Goal: Check status: Check status

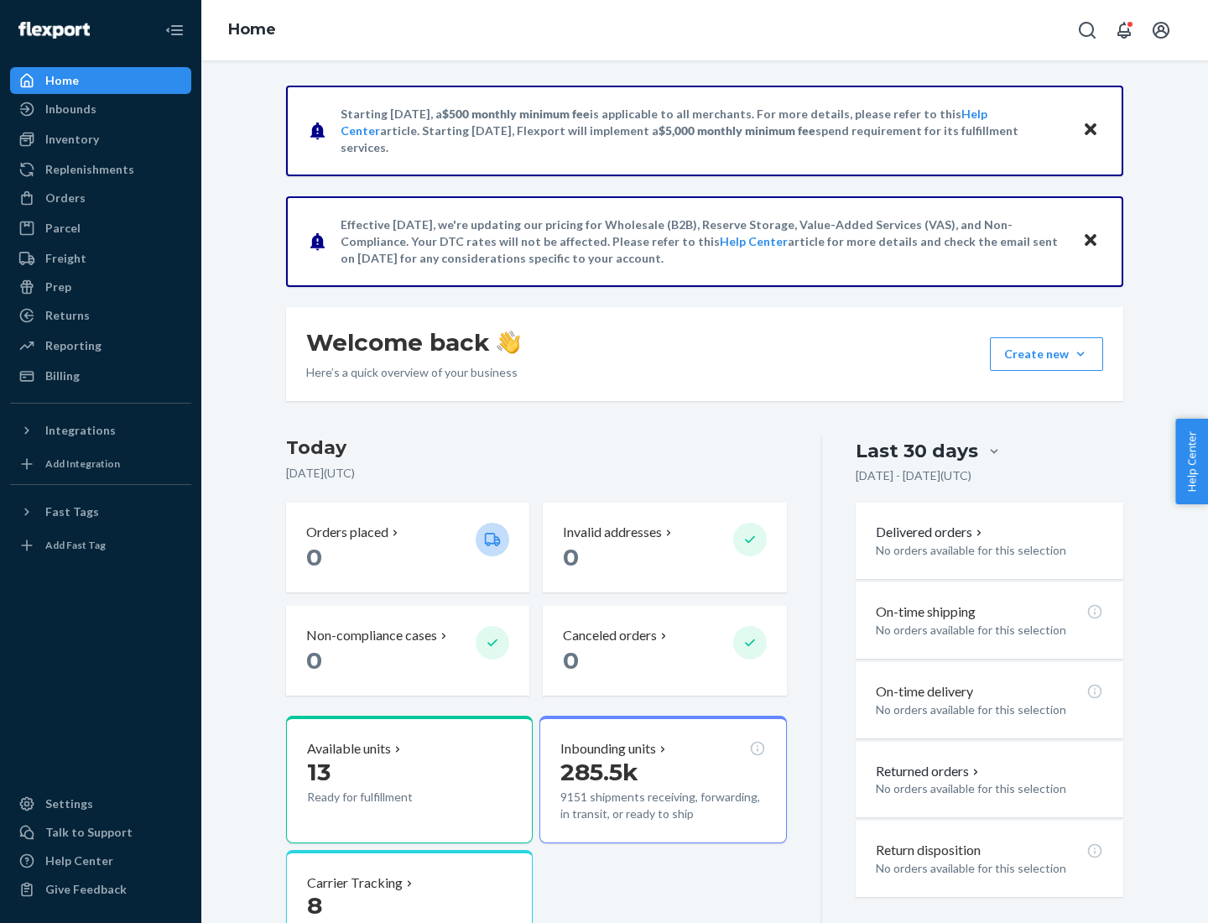
click at [1081, 354] on button "Create new Create new inbound Create new order Create new product" at bounding box center [1046, 354] width 113 height 34
click at [57, 287] on div "Prep" at bounding box center [58, 287] width 26 height 17
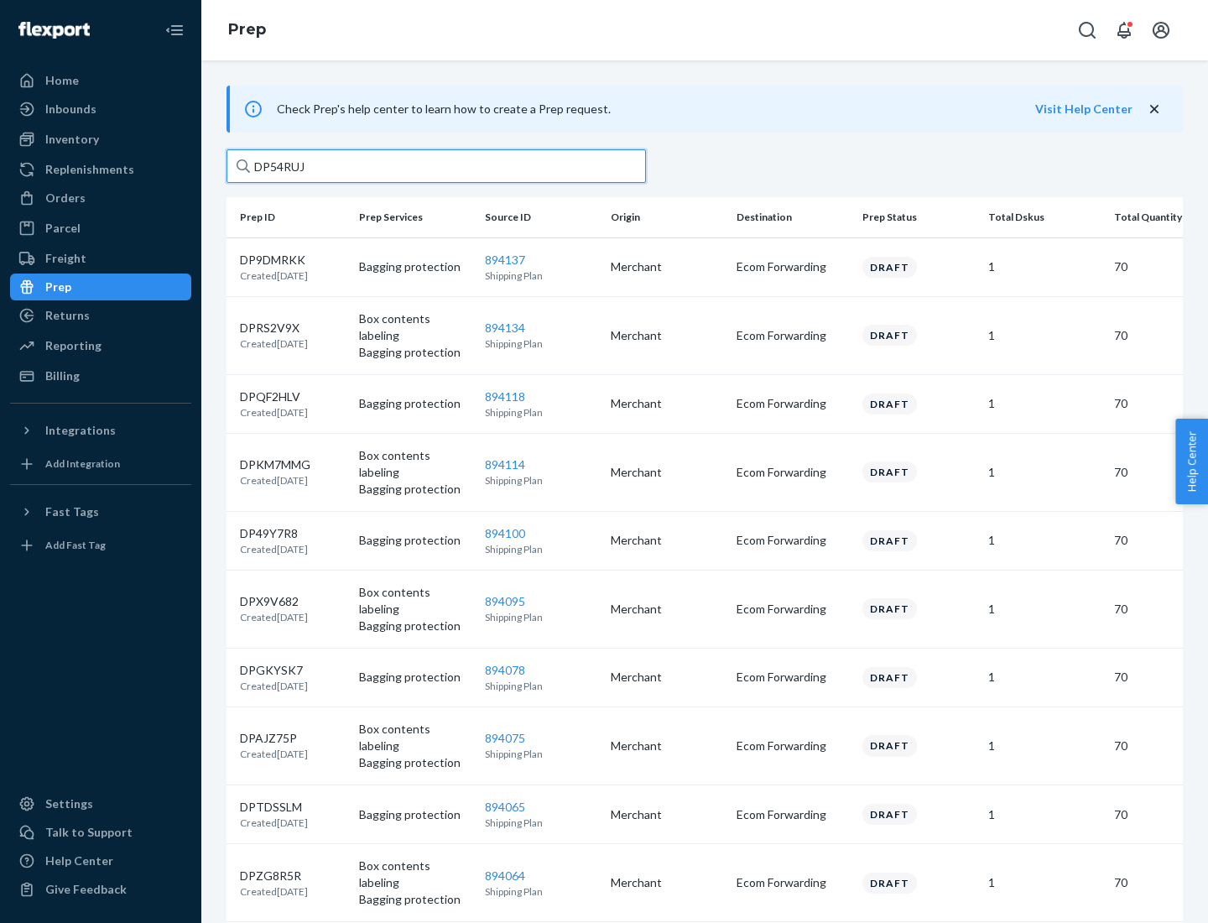
type input "DP54RUJL"
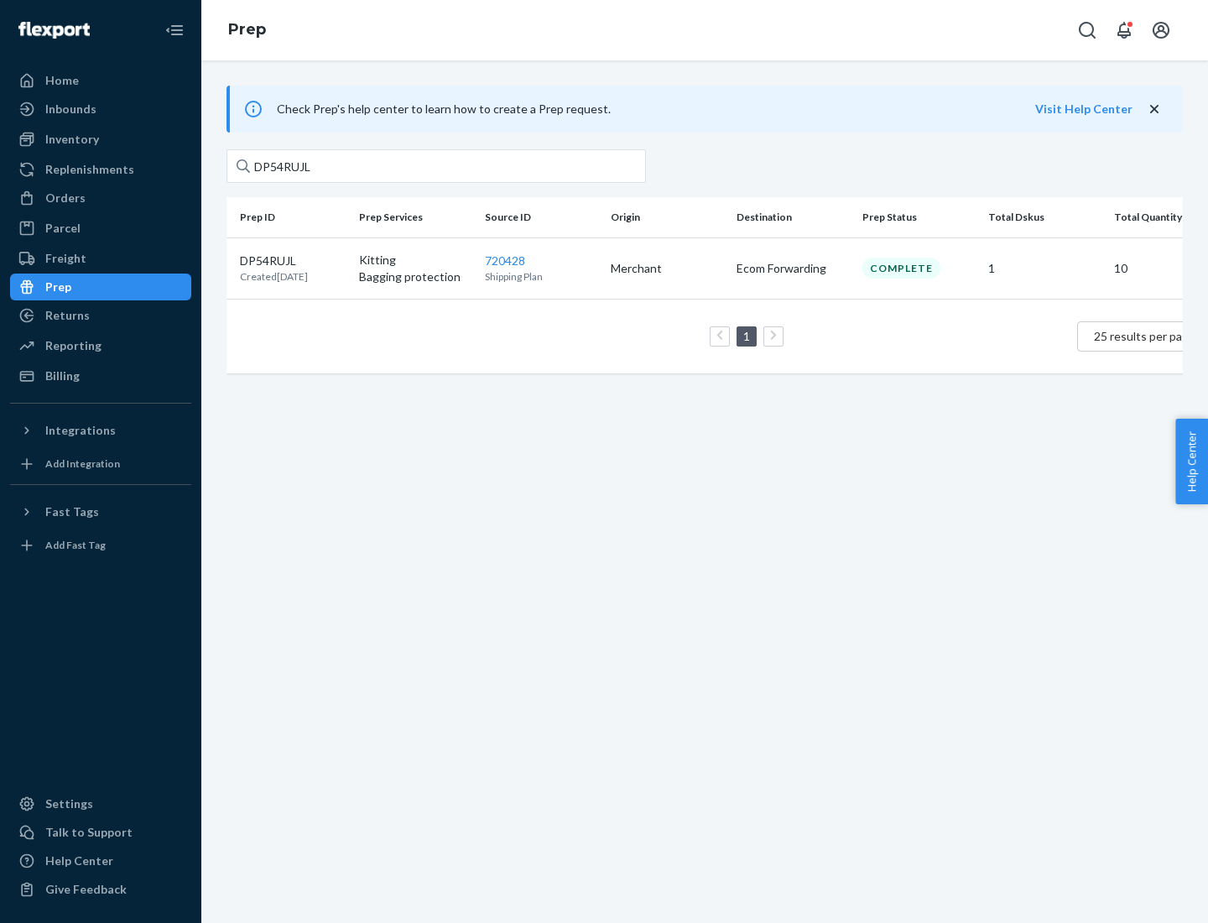
click at [293, 259] on p "DP54RUJL" at bounding box center [274, 261] width 68 height 17
